Goal: Task Accomplishment & Management: Manage account settings

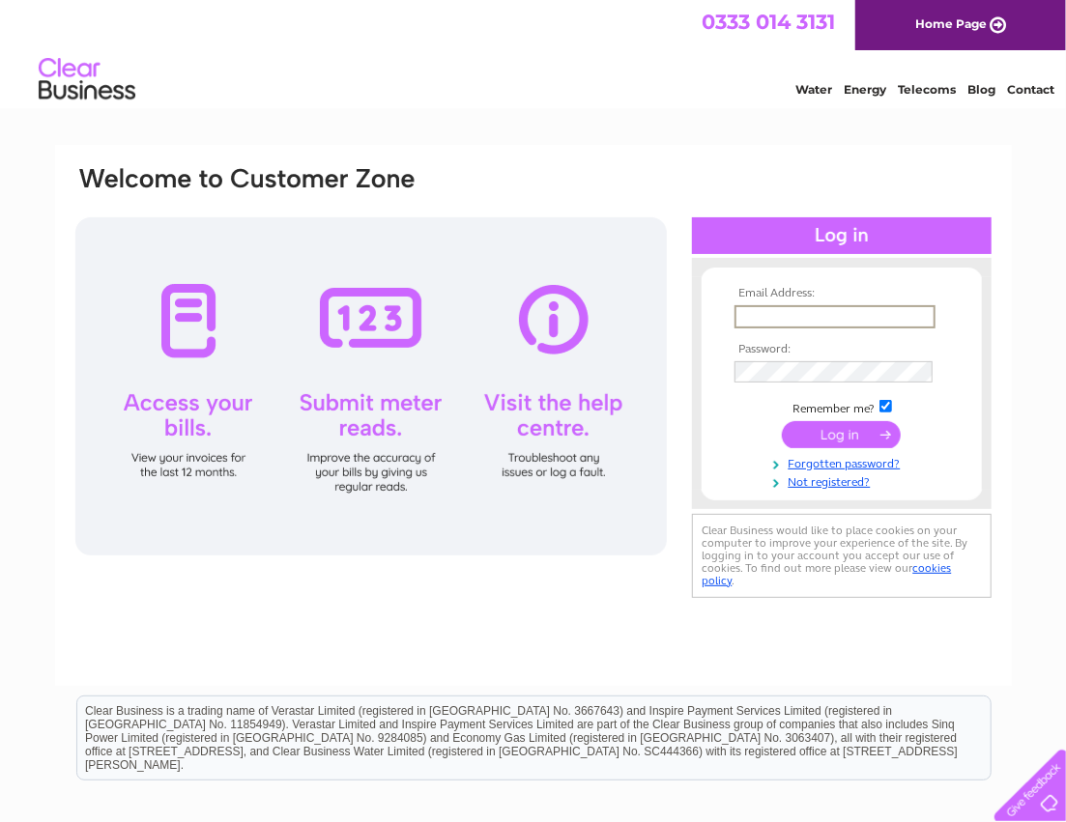
click at [749, 319] on input "text" at bounding box center [834, 316] width 201 height 23
type input "[PERSON_NAME][EMAIL_ADDRESS][PERSON_NAME][DOMAIN_NAME]"
click at [842, 438] on input "submit" at bounding box center [841, 432] width 119 height 27
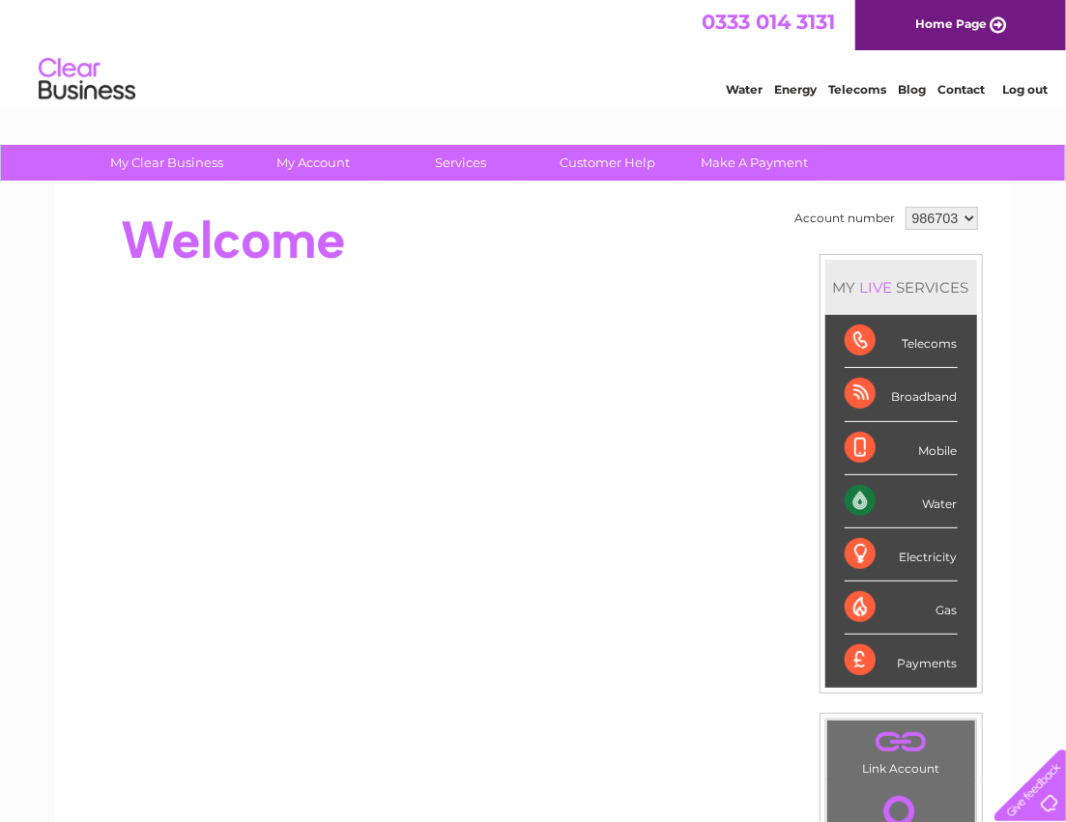
click at [864, 493] on div "Water" at bounding box center [900, 501] width 113 height 53
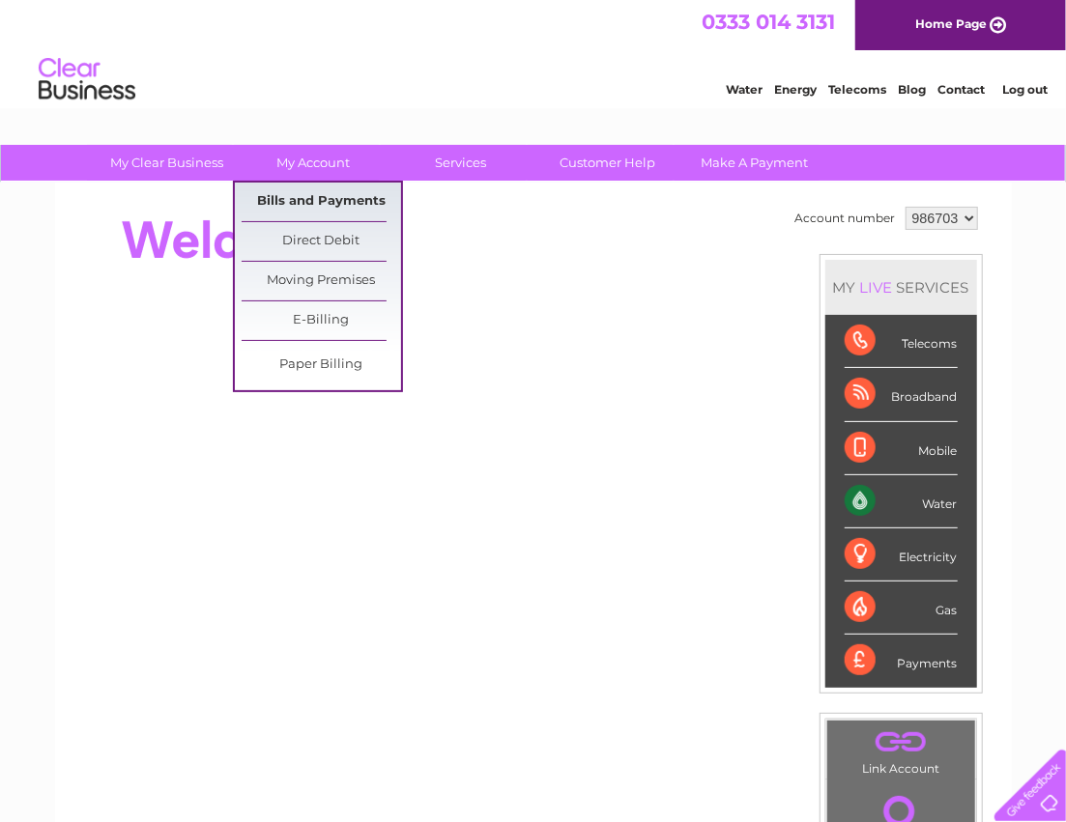
click at [284, 200] on link "Bills and Payments" at bounding box center [321, 202] width 159 height 39
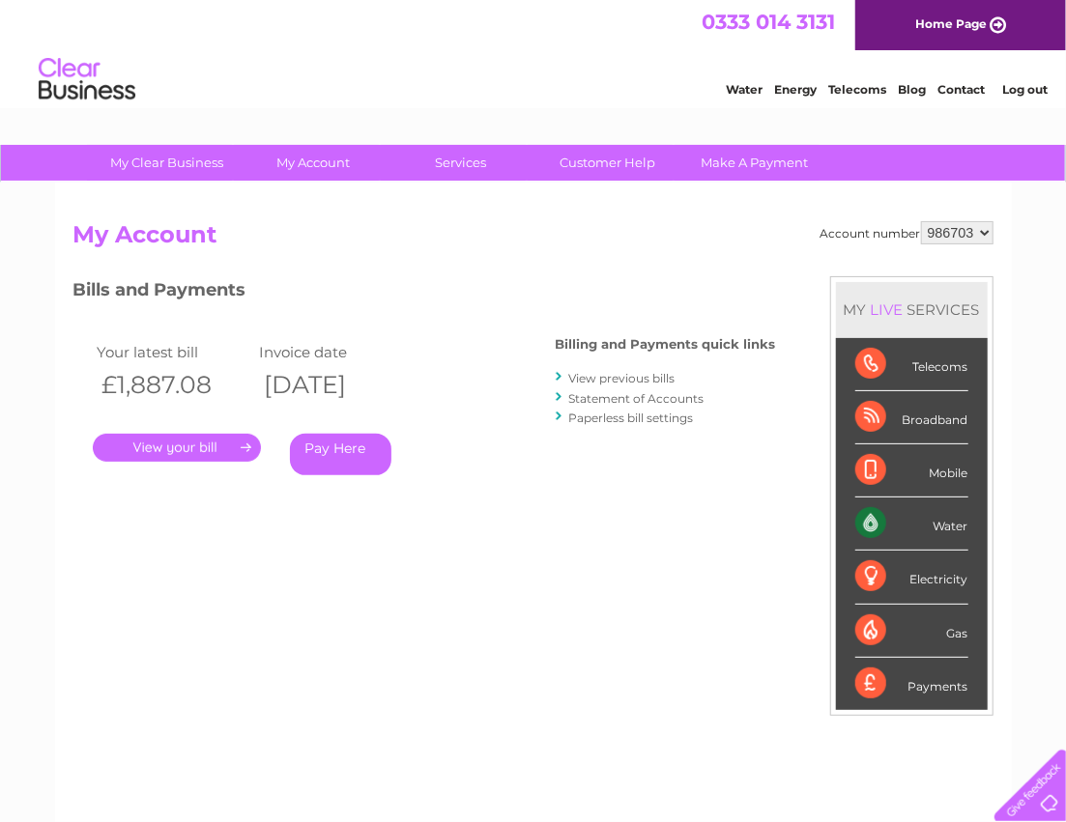
click at [177, 451] on link "." at bounding box center [177, 448] width 168 height 28
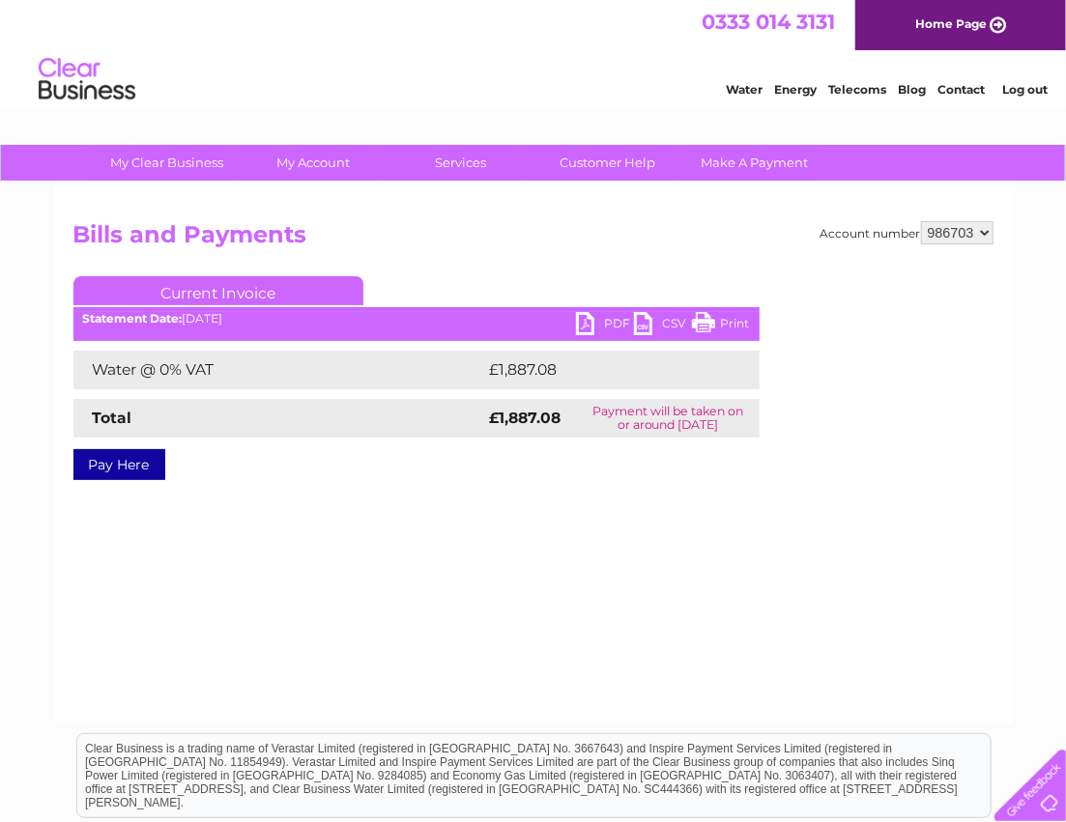
click at [583, 323] on link "PDF" at bounding box center [605, 326] width 58 height 28
click at [611, 562] on div "Account number 986703 Bills and Payments Current Invoice PDF CSV Print £1,887.08" at bounding box center [533, 453] width 956 height 541
